Goal: Transaction & Acquisition: Register for event/course

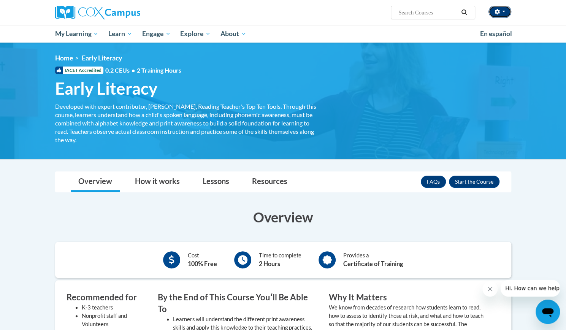
click at [501, 13] on button "button" at bounding box center [499, 12] width 23 height 12
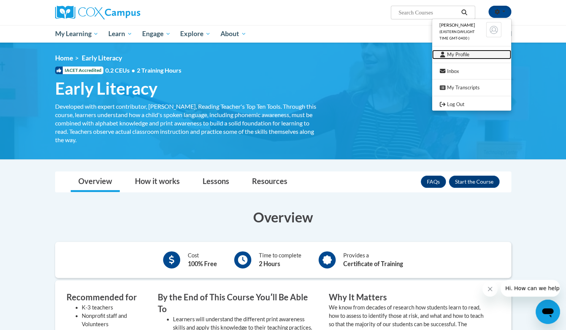
click at [462, 56] on link "My Profile" at bounding box center [471, 54] width 79 height 9
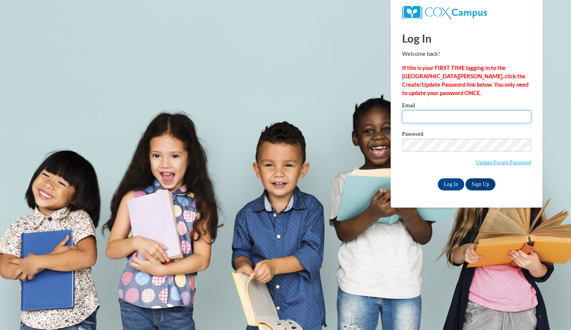
click at [417, 118] on input "Email" at bounding box center [466, 116] width 129 height 13
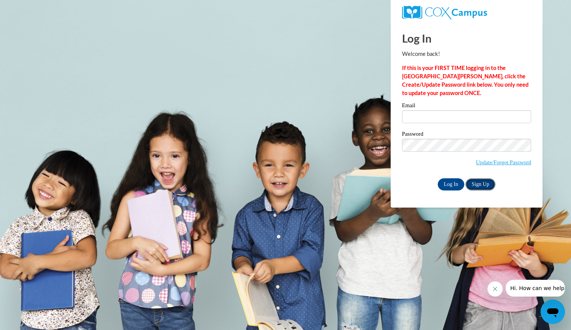
click at [482, 183] on link "Sign Up" at bounding box center [481, 184] width 30 height 12
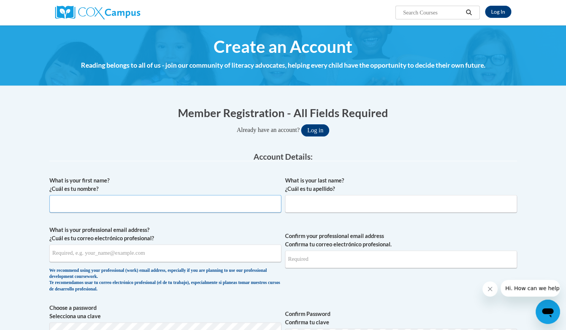
click at [214, 201] on input "What is your first name? ¿Cuál es tu nombre?" at bounding box center [165, 203] width 232 height 17
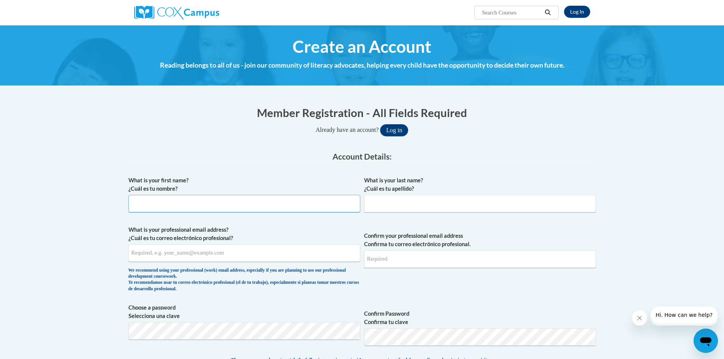
click at [250, 202] on input "What is your first name? ¿Cuál es tu nombre?" at bounding box center [244, 203] width 232 height 17
type input "Shirley"
type input "Sepulveda"
type input "shirleysepulveda82@gmail.com"
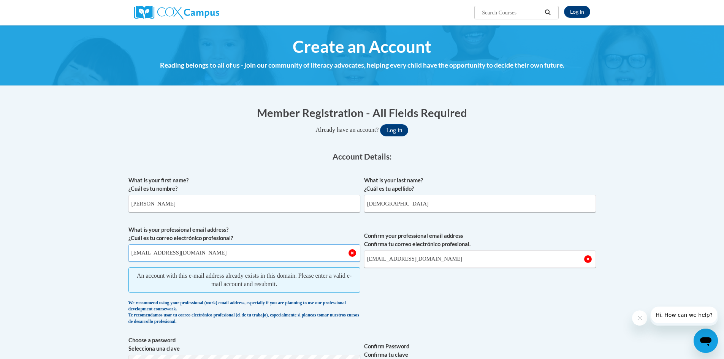
click at [148, 249] on input "shirleysepulveda82@gmail.com" at bounding box center [244, 252] width 232 height 17
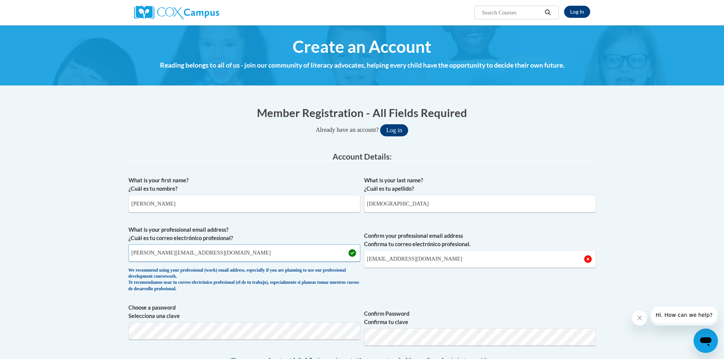
drag, startPoint x: 212, startPoint y: 253, endPoint x: 172, endPoint y: 254, distance: 39.5
click at [172, 254] on input "shirley.sepulveda82@gmail.com" at bounding box center [244, 252] width 232 height 17
type input "shirley.sepulveda@students.cau.edu"
click at [399, 281] on span "Confirm your professional email address Confirma tu correo electrónico profesio…" at bounding box center [480, 261] width 232 height 70
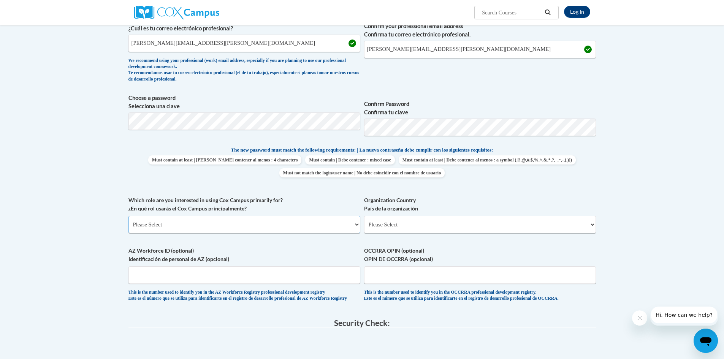
scroll to position [228, 0]
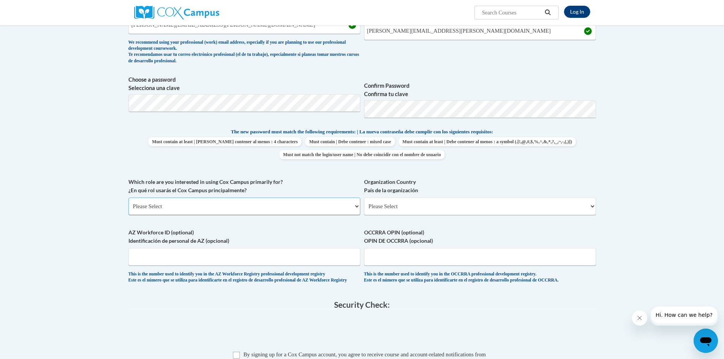
click at [259, 204] on select "Please Select College/University | Colegio/Universidad Community/Nonprofit Part…" at bounding box center [244, 206] width 232 height 17
select select "5a18ea06-2b54-4451-96f2-d152daf9eac5"
click at [128, 198] on select "Please Select College/University | Colegio/Universidad Community/Nonprofit Part…" at bounding box center [244, 206] width 232 height 17
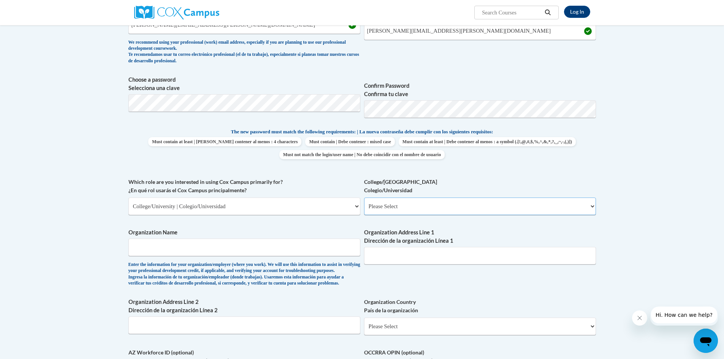
click at [401, 207] on select "Please Select College/University Staff | Empleado universitario College/Univers…" at bounding box center [480, 206] width 232 height 17
select select "99b32b07-cffc-426c-8bf6-0cd77760d84b"
click at [364, 198] on select "Please Select College/University Staff | Empleado universitario College/Univers…" at bounding box center [480, 206] width 232 height 17
click at [215, 248] on input "Organization Name" at bounding box center [244, 247] width 232 height 17
type input "Clark Atlanta University"
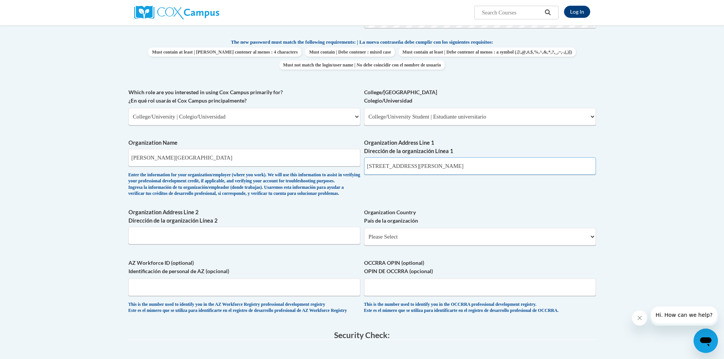
scroll to position [342, 0]
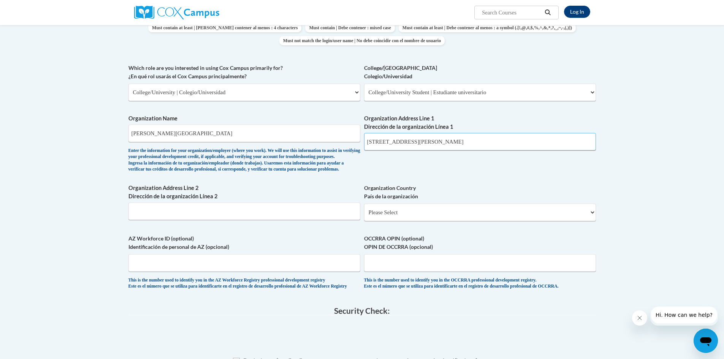
type input "223 James P Brawley Dr. SW"
click at [390, 221] on select "Please Select United States | Estados Unidos Outside of the United States | Fue…" at bounding box center [480, 212] width 232 height 17
select select "ad49bcad-a171-4b2e-b99c-48b446064914"
click at [364, 216] on select "Please Select United States | Estados Unidos Outside of the United States | Fue…" at bounding box center [480, 212] width 232 height 17
select select
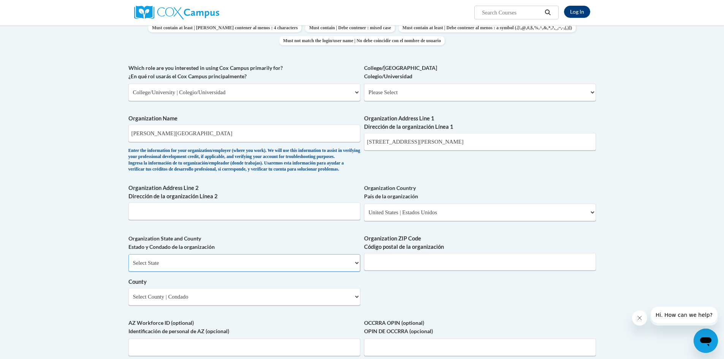
click at [197, 269] on select "Select State Alabama Alaska Arizona Arkansas California Colorado Connecticut De…" at bounding box center [244, 262] width 232 height 17
select select "Georgia"
click at [128, 266] on select "Select State Alabama Alaska Arizona Arkansas California Colorado Connecticut De…" at bounding box center [244, 262] width 232 height 17
click at [320, 305] on select "Select County Appling Atkinson Bacon Baker Baldwin Banks Barrow Bartow Ben Hill…" at bounding box center [244, 296] width 232 height 17
click at [106, 182] on body "Log In Search Search... Create an Account Reading belongs to all of us - join o…" at bounding box center [362, 195] width 724 height 1075
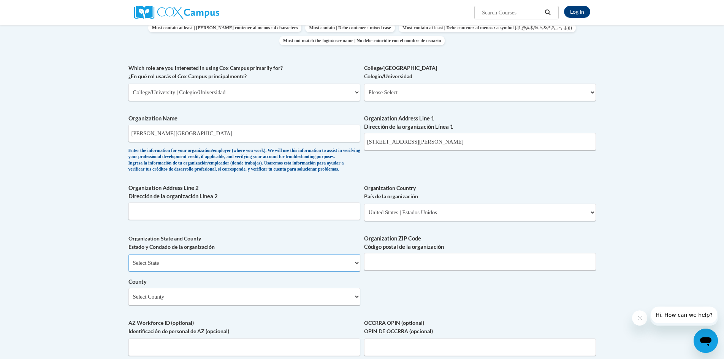
click at [236, 272] on select "Select State Alabama Alaska Arizona Arkansas California Colorado Connecticut De…" at bounding box center [244, 262] width 232 height 17
click at [128, 266] on select "Select State Alabama Alaska Arizona Arkansas California Colorado Connecticut De…" at bounding box center [244, 262] width 232 height 17
click at [417, 270] on input "Organization ZIP Code Código postal de la organización" at bounding box center [480, 261] width 232 height 17
type input "30314"
click at [383, 311] on div "What is your first name? ¿Cuál es tu nombre? Shirley What is your last name? ¿C…" at bounding box center [361, 106] width 467 height 551
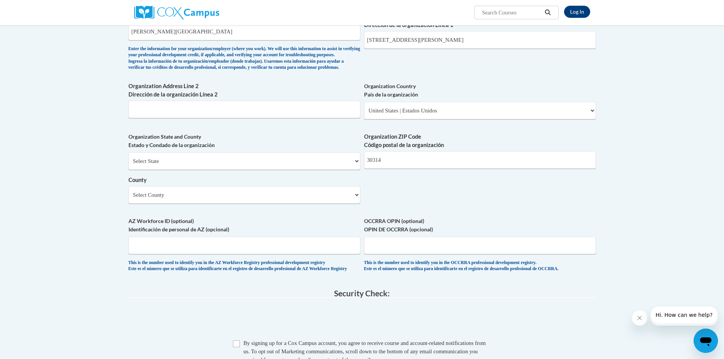
scroll to position [494, 0]
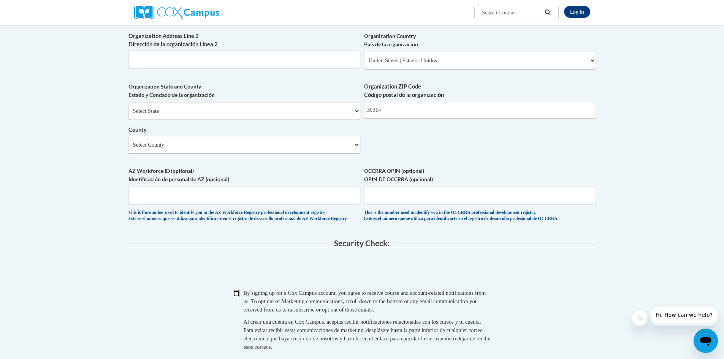
click at [235, 297] on input "Checkbox" at bounding box center [236, 293] width 7 height 7
checkbox input "true"
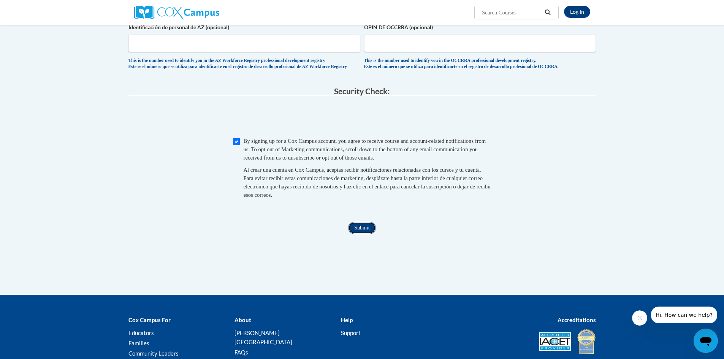
click at [360, 234] on input "Submit" at bounding box center [361, 228] width 27 height 12
